Goal: Transaction & Acquisition: Purchase product/service

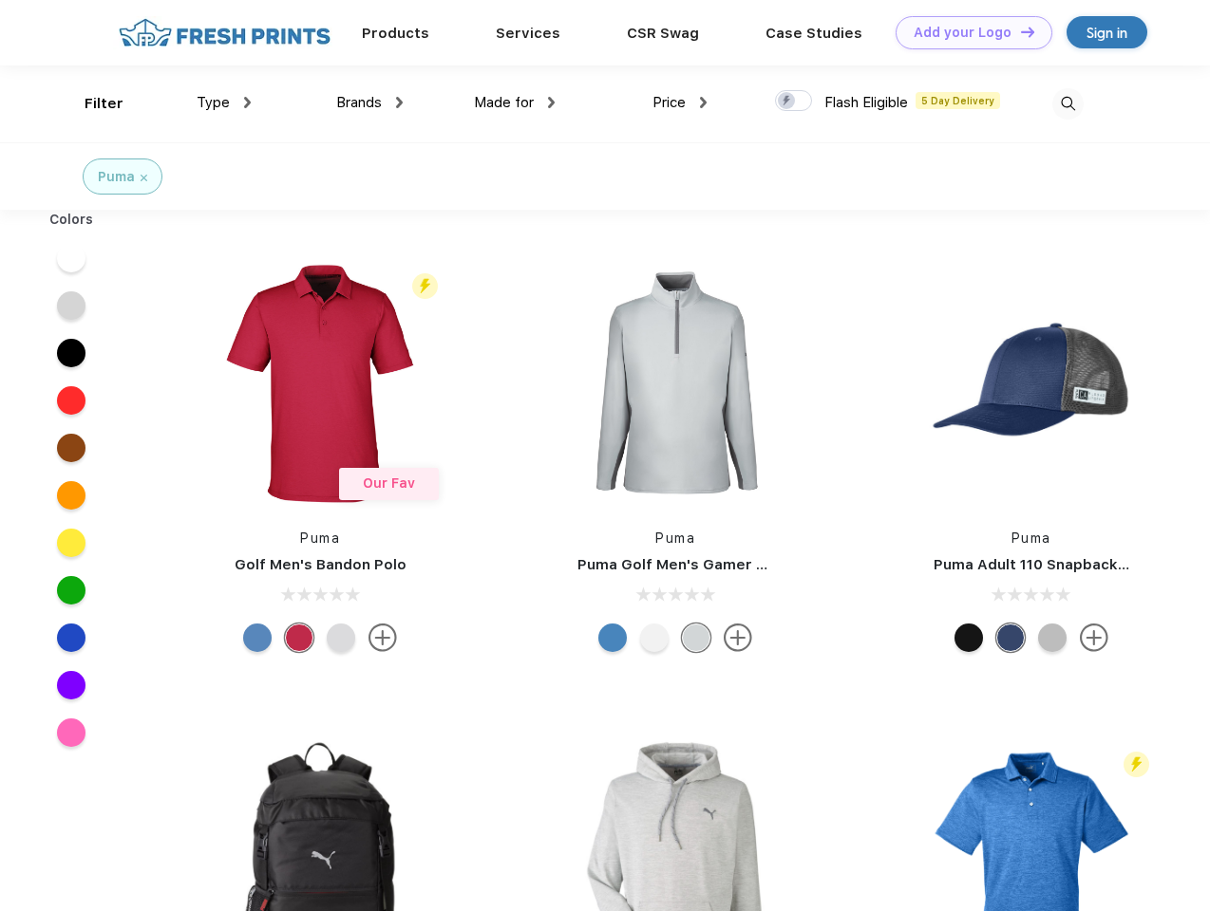
click at [967, 32] on link "Add your Logo Design Tool" at bounding box center [973, 32] width 157 height 33
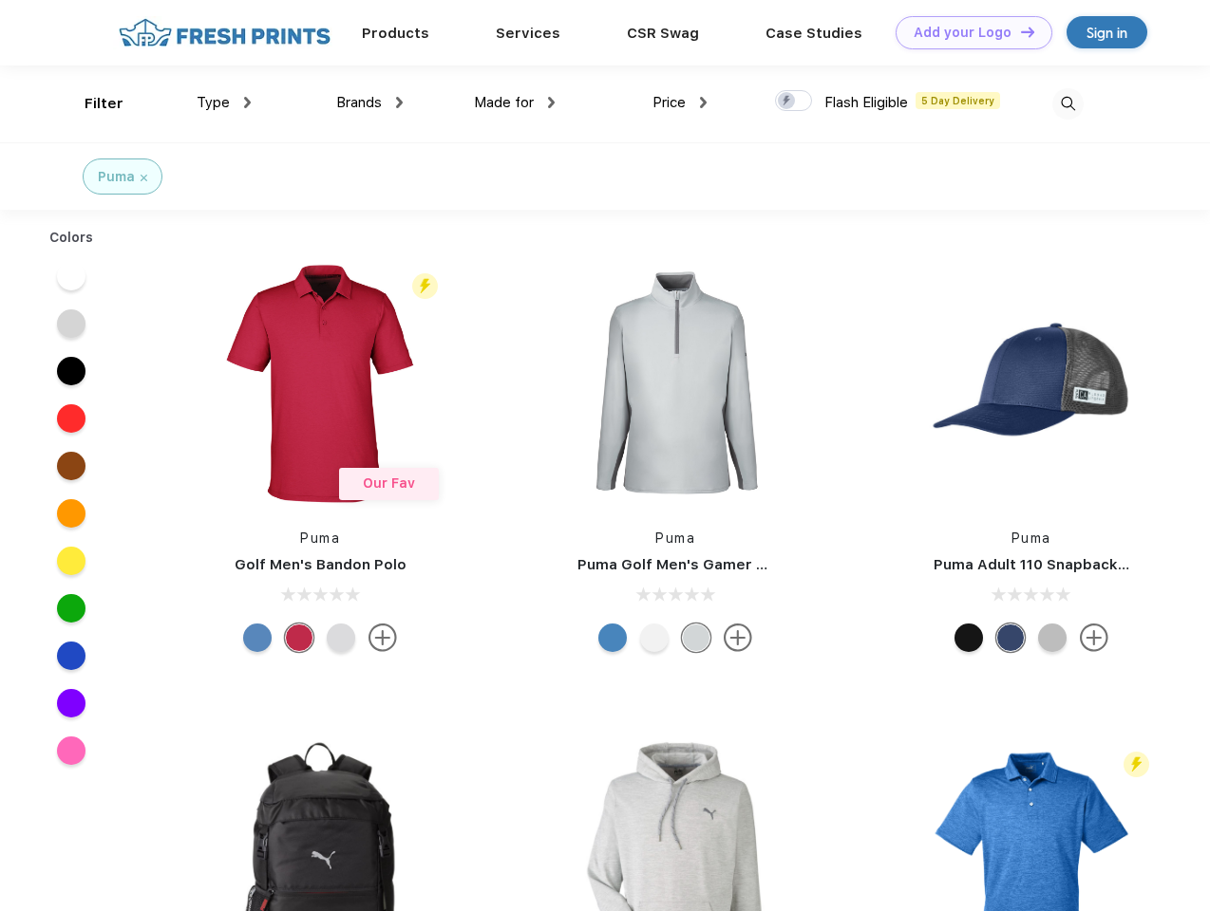
click at [0, 0] on div "Design Tool" at bounding box center [0, 0] width 0 height 0
click at [1019, 31] on link "Add your Logo Design Tool" at bounding box center [973, 32] width 157 height 33
click at [91, 103] on div "Filter" at bounding box center [104, 104] width 39 height 22
click at [224, 103] on span "Type" at bounding box center [213, 102] width 33 height 17
click at [369, 103] on span "Brands" at bounding box center [359, 102] width 46 height 17
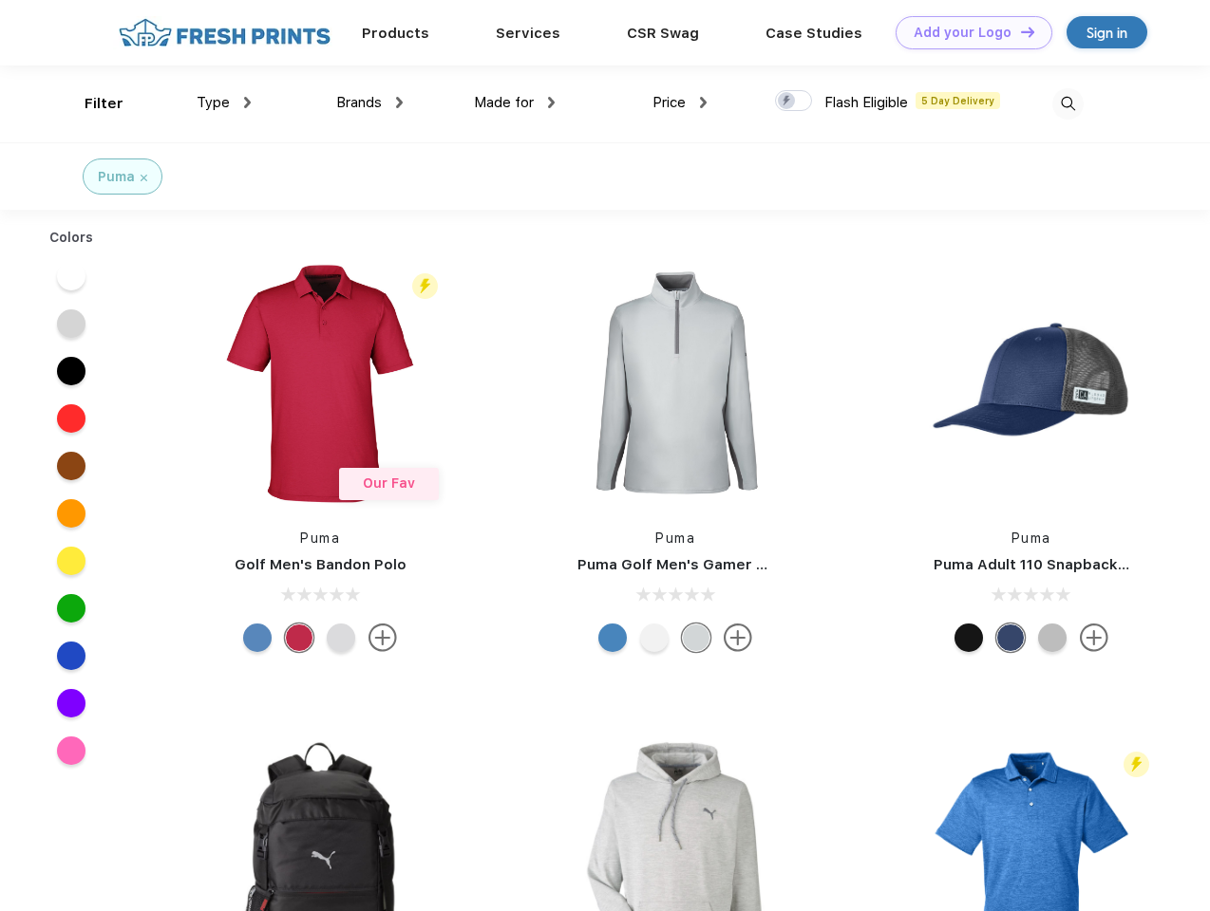
click at [515, 103] on span "Made for" at bounding box center [504, 102] width 60 height 17
click at [680, 103] on span "Price" at bounding box center [668, 102] width 33 height 17
click at [794, 102] on div at bounding box center [793, 100] width 37 height 21
click at [787, 102] on input "checkbox" at bounding box center [781, 95] width 12 height 12
click at [1067, 103] on img at bounding box center [1067, 103] width 31 height 31
